Goal: Information Seeking & Learning: Learn about a topic

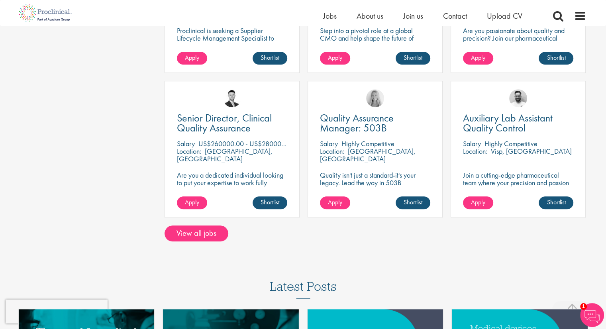
scroll to position [635, 0]
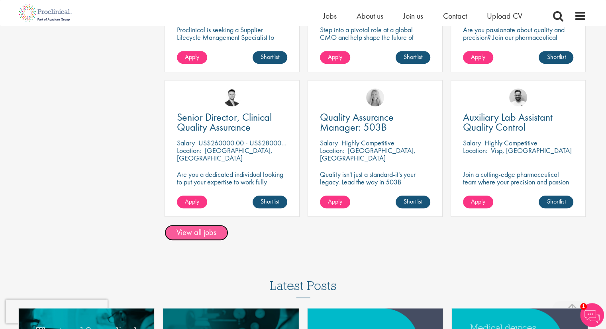
click at [199, 225] on link "View all jobs" at bounding box center [197, 233] width 64 height 16
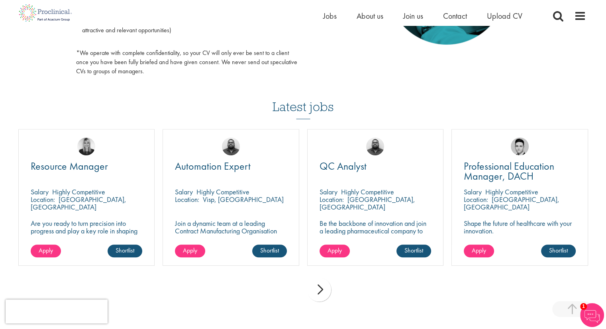
scroll to position [480, 0]
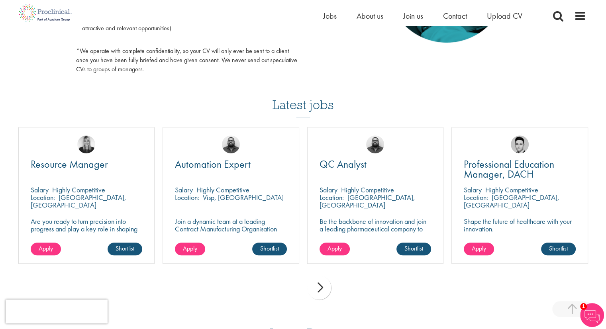
click at [319, 289] on div "next" at bounding box center [319, 288] width 24 height 24
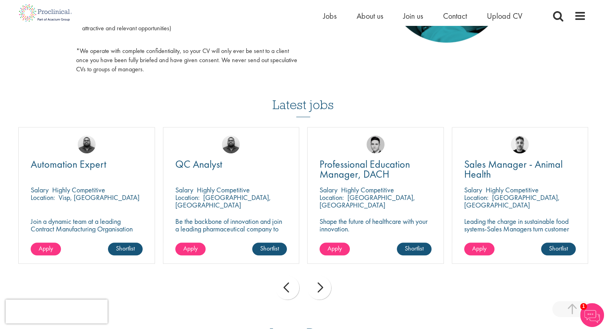
click at [322, 289] on div "next" at bounding box center [319, 288] width 24 height 24
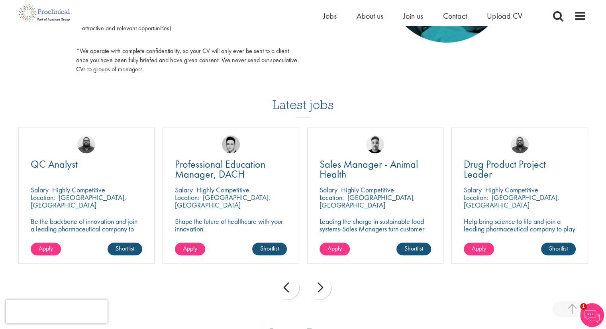
click at [322, 289] on div "next" at bounding box center [319, 288] width 24 height 24
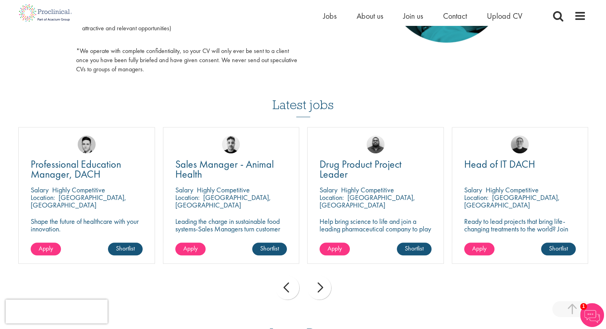
click at [322, 289] on div "next" at bounding box center [319, 288] width 24 height 24
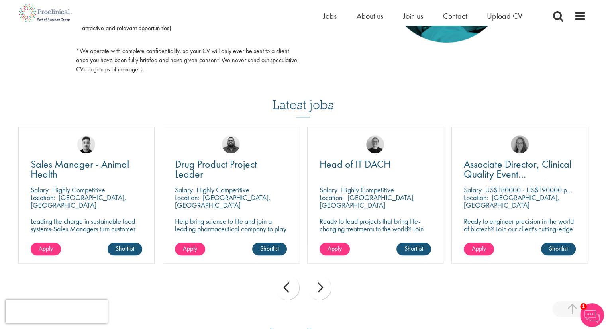
click at [322, 289] on div "next" at bounding box center [319, 288] width 24 height 24
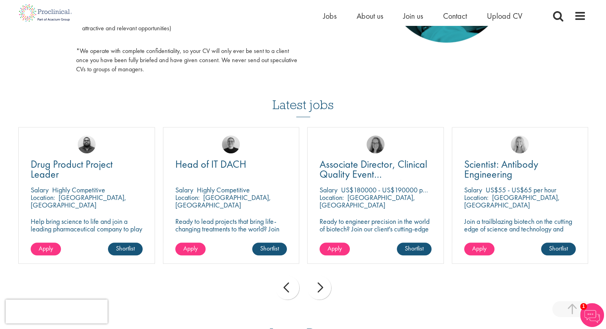
click at [322, 289] on div "next" at bounding box center [319, 288] width 24 height 24
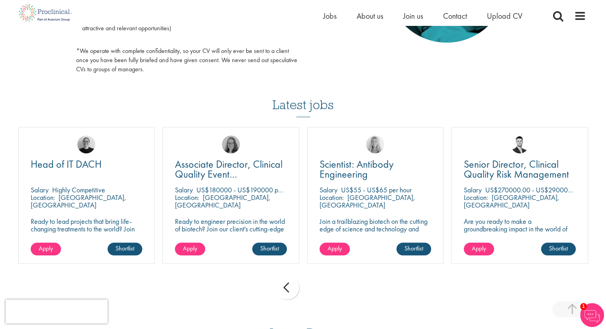
click at [322, 289] on div "prev next" at bounding box center [303, 289] width 578 height 35
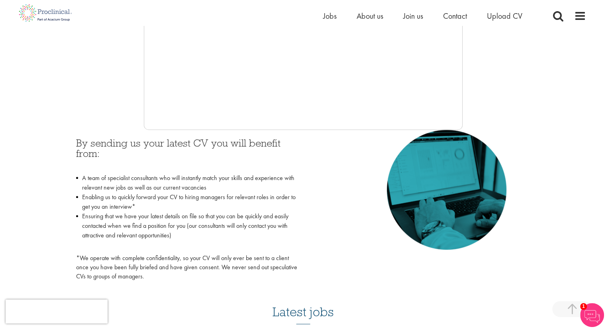
scroll to position [266, 0]
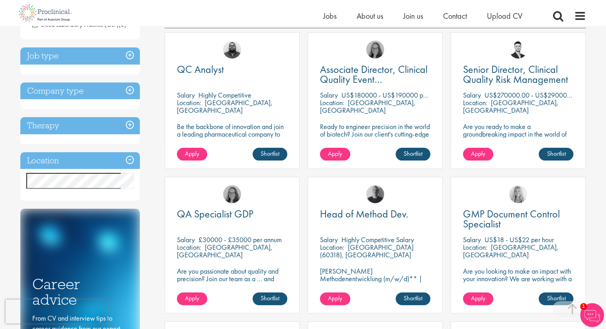
scroll to position [148, 0]
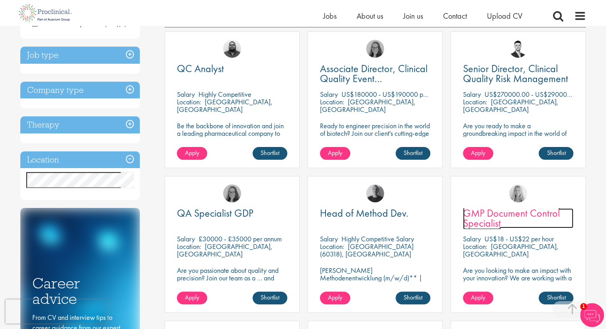
click at [504, 215] on span "GMP Document Control Specialist" at bounding box center [511, 218] width 97 height 24
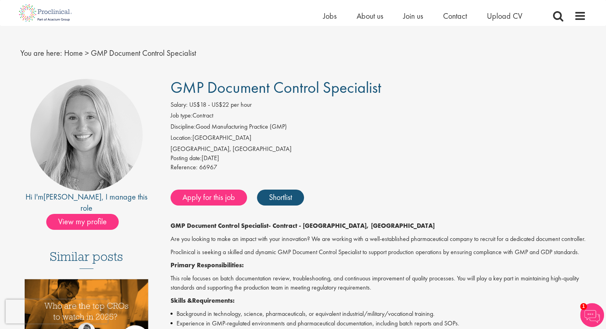
scroll to position [9, 0]
